Goal: Task Accomplishment & Management: Use online tool/utility

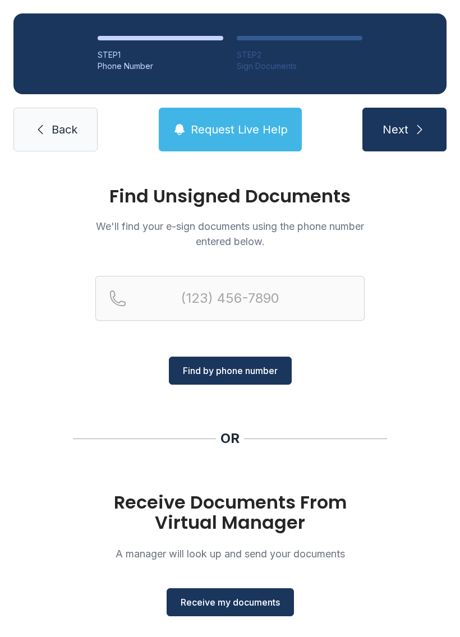
click at [244, 606] on span "Receive my documents" at bounding box center [230, 601] width 99 height 13
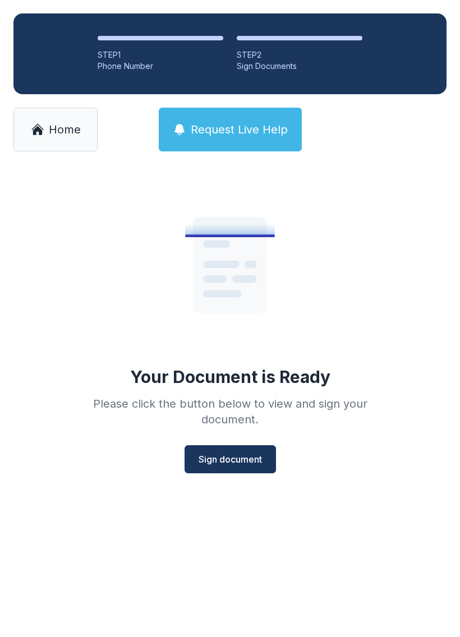
click at [232, 465] on span "Sign document" at bounding box center [229, 458] width 63 height 13
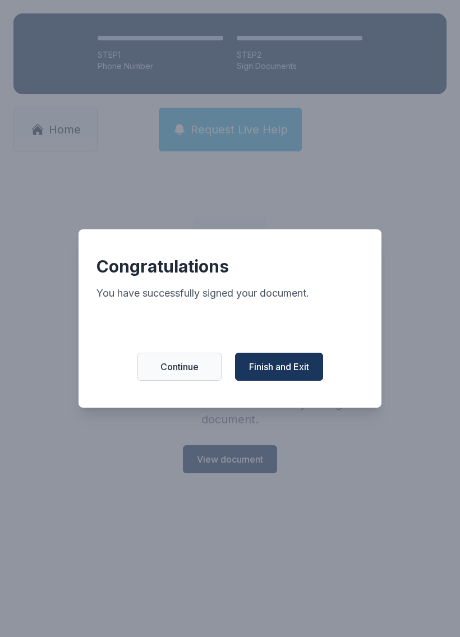
click at [278, 367] on span "Finish and Exit" at bounding box center [279, 366] width 60 height 13
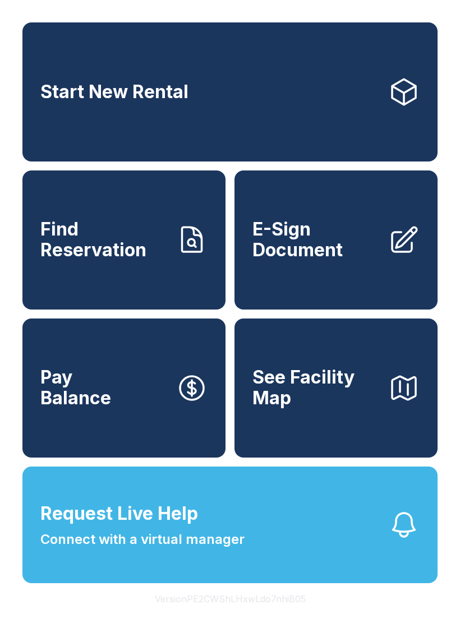
click at [303, 250] on span "E-Sign Document" at bounding box center [315, 239] width 127 height 41
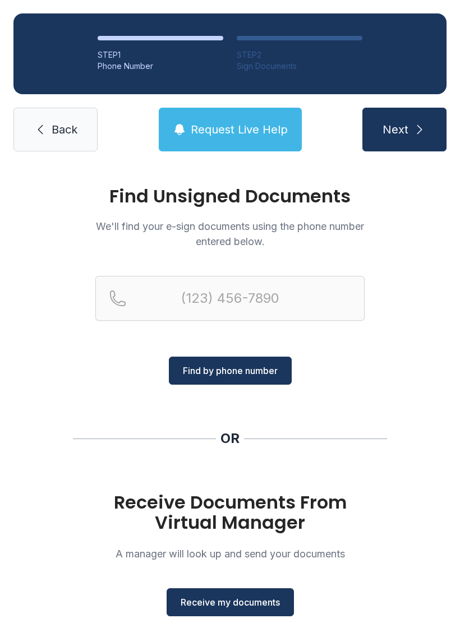
click at [207, 602] on span "Receive my documents" at bounding box center [230, 601] width 99 height 13
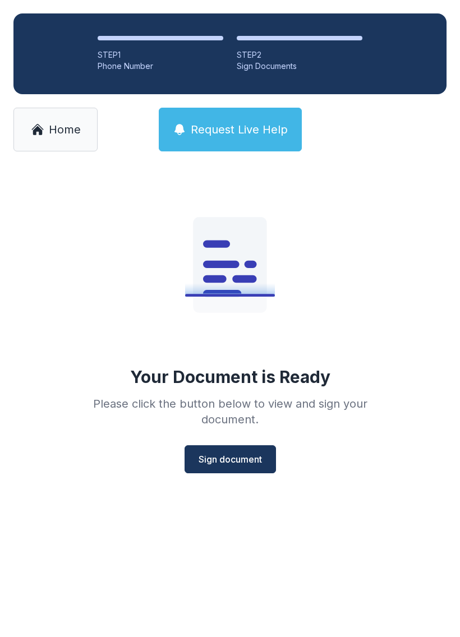
click at [223, 470] on button "Sign document" at bounding box center [229, 459] width 91 height 28
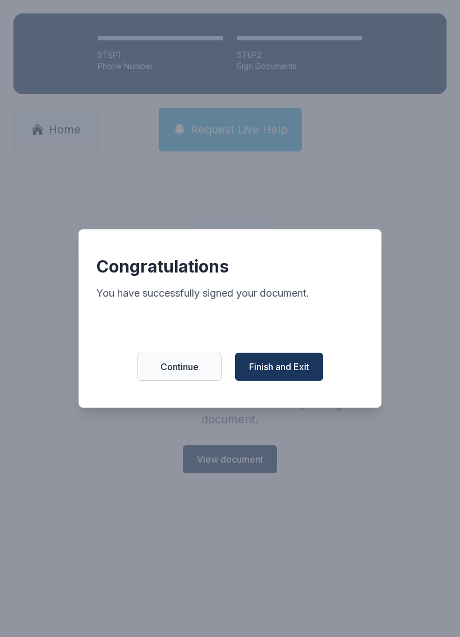
click at [264, 368] on span "Finish and Exit" at bounding box center [279, 366] width 60 height 13
